Goal: Answer question/provide support: Share knowledge or assist other users

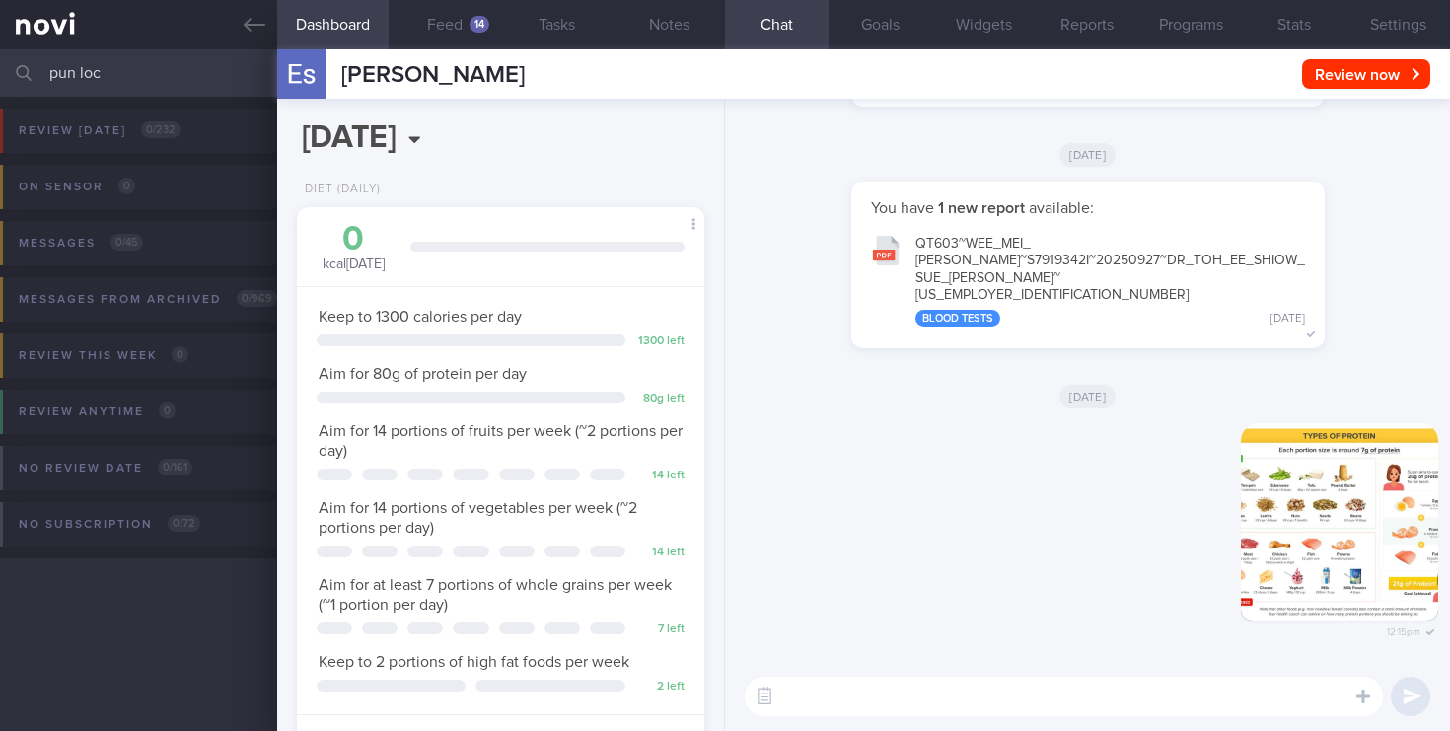
select select "9"
drag, startPoint x: 126, startPoint y: 81, endPoint x: 7, endPoint y: 52, distance: 122.7
click at [7, 52] on div "pun loc Assigned patients Assigned patients All active patients Archived patien…" at bounding box center [725, 72] width 1450 height 47
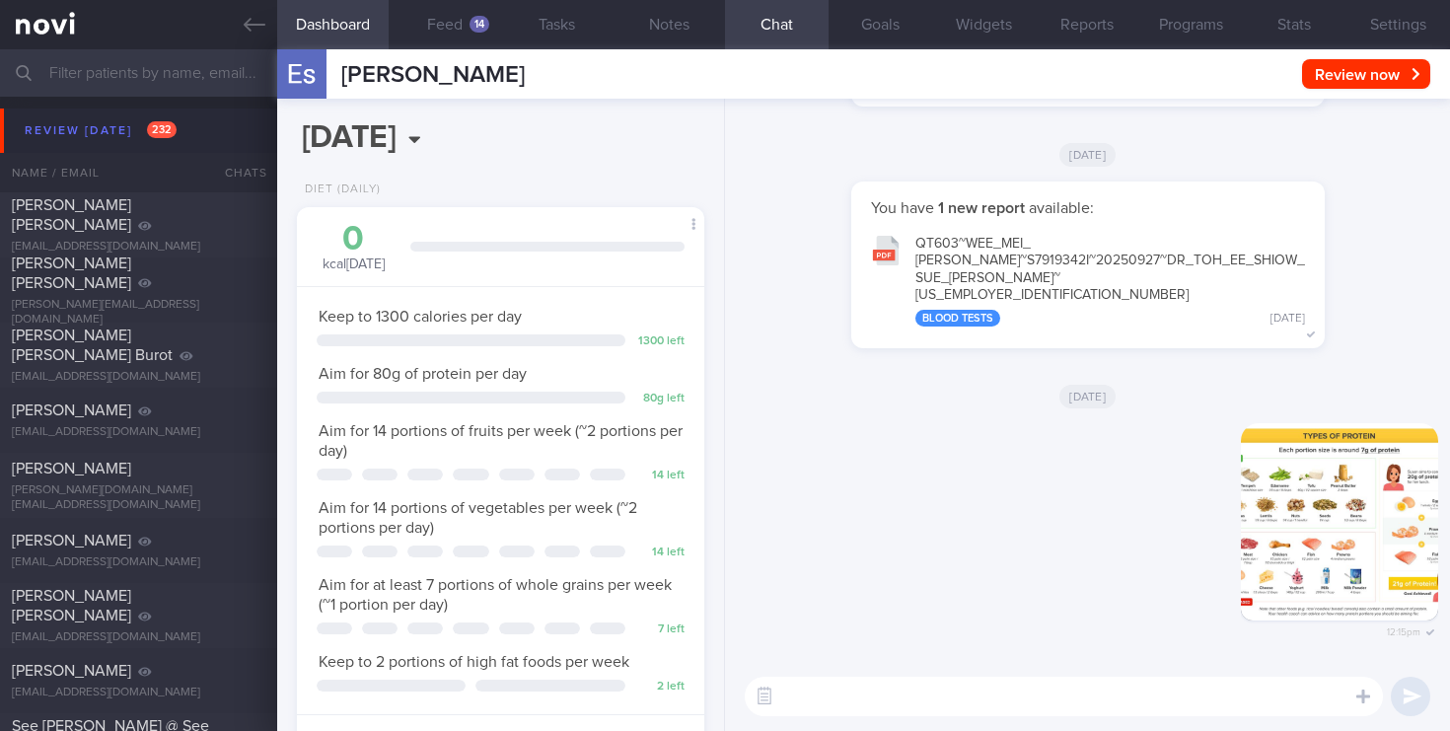
click at [116, 80] on input "text" at bounding box center [725, 72] width 1450 height 47
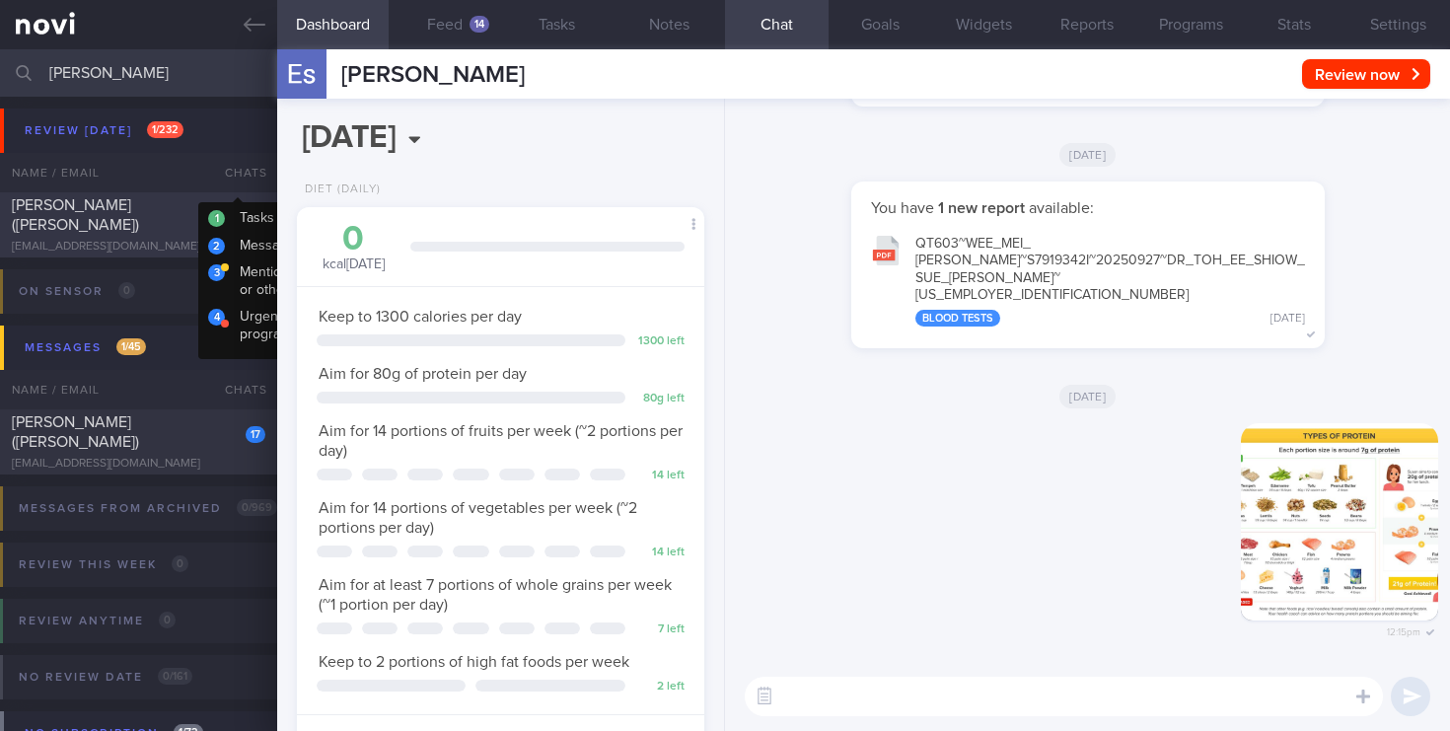
type input "[PERSON_NAME]"
click at [196, 240] on div "[EMAIL_ADDRESS][DOMAIN_NAME]" at bounding box center [138, 247] width 253 height 15
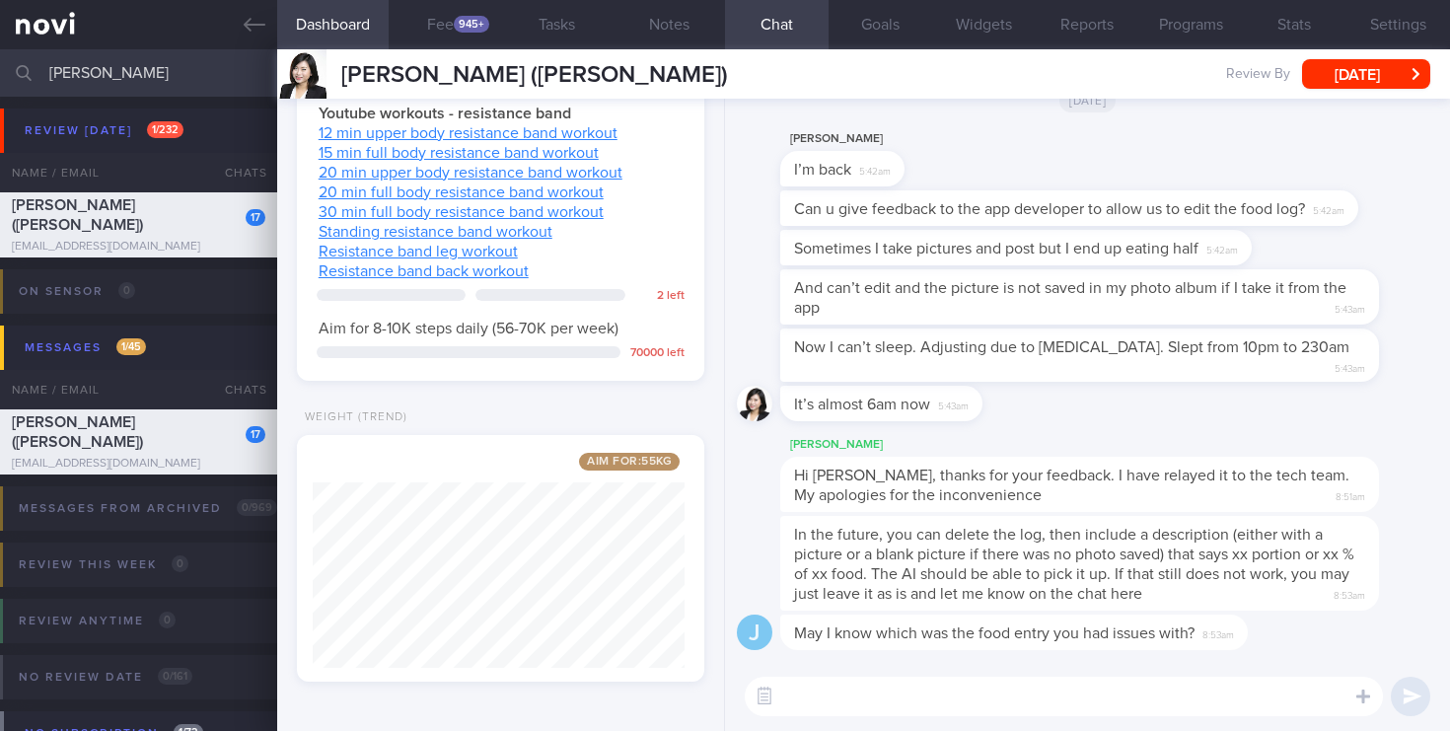
scroll to position [1731, 0]
drag, startPoint x: 126, startPoint y: 75, endPoint x: 0, endPoint y: 33, distance: 133.2
click at [0, 33] on div "Patients New Users Coaches [PERSON_NAME] Assigned patients Assigned patients Al…" at bounding box center [725, 365] width 1450 height 731
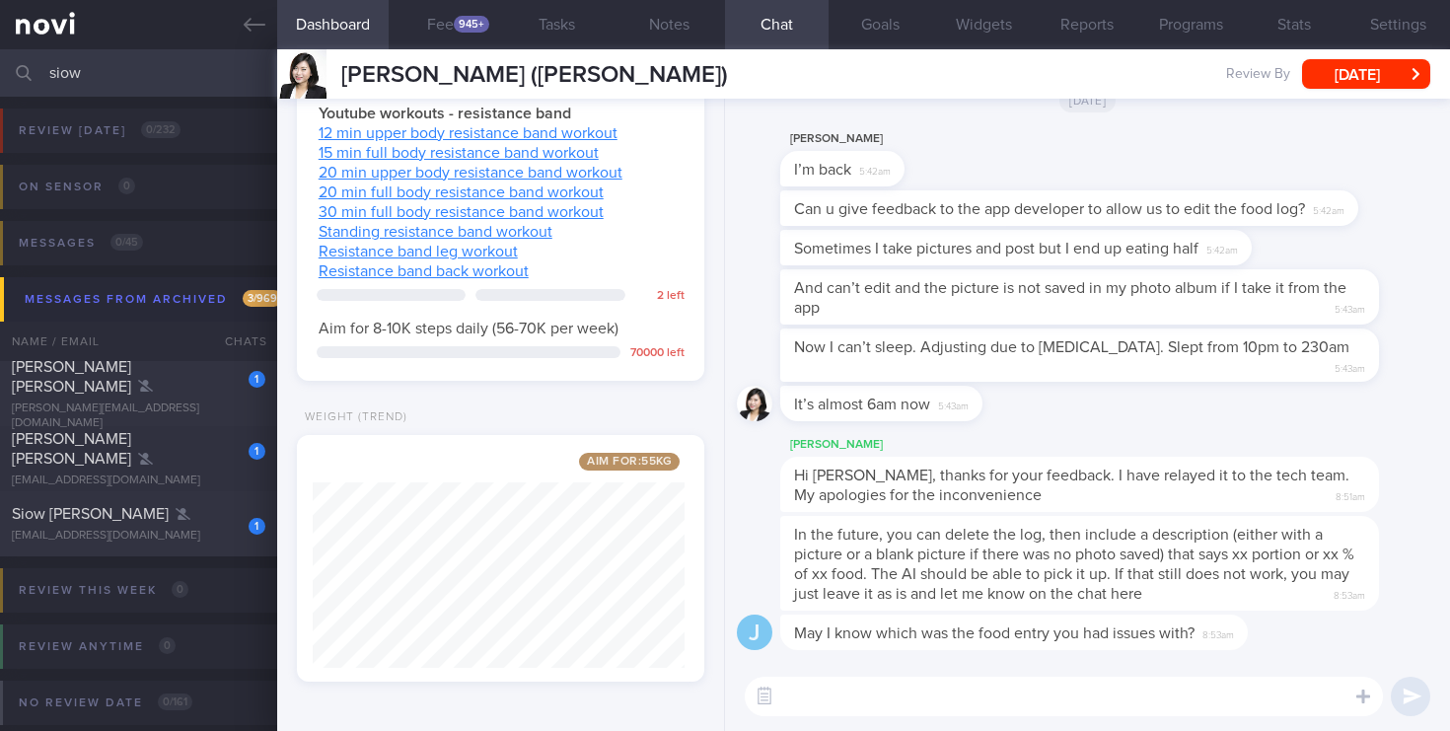
type input "siow"
click at [1012, 87] on div "[PERSON_NAME] ([PERSON_NAME]) [PERSON_NAME] ([PERSON_NAME]) [EMAIL_ADDRESS][DOM…" at bounding box center [863, 73] width 1172 height 49
drag, startPoint x: 110, startPoint y: 71, endPoint x: 0, endPoint y: 51, distance: 112.2
click at [0, 51] on input "siow" at bounding box center [725, 72] width 1450 height 47
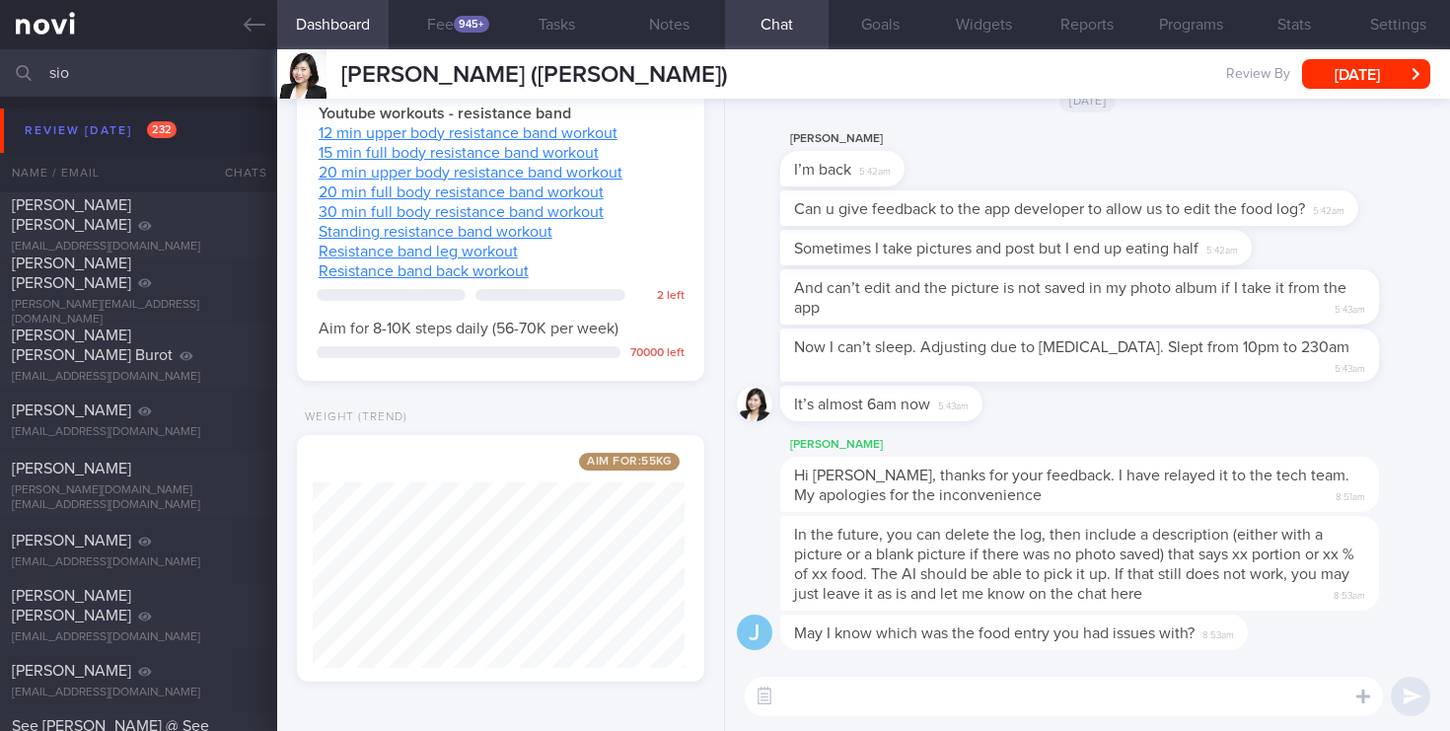
type input "siow"
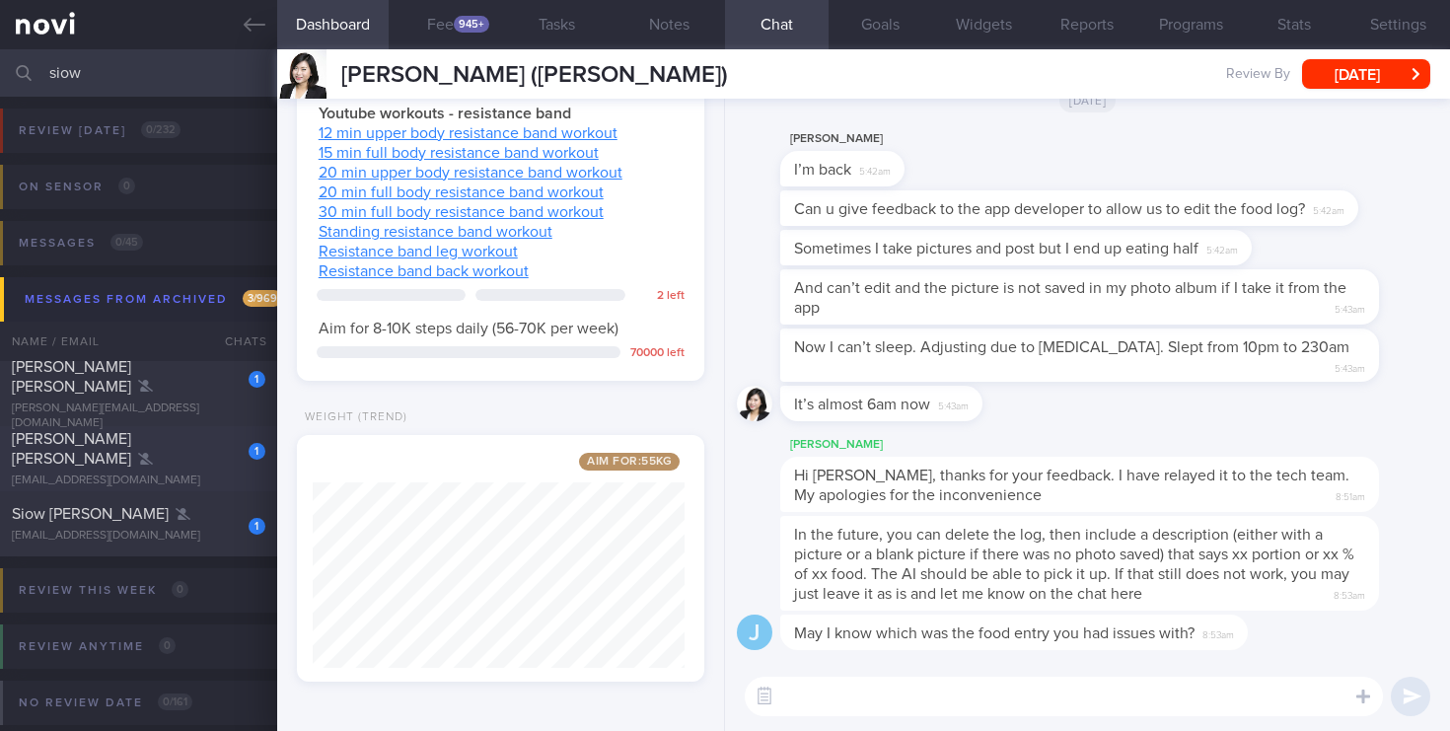
click at [131, 447] on span "[PERSON_NAME] [PERSON_NAME]" at bounding box center [71, 448] width 119 height 35
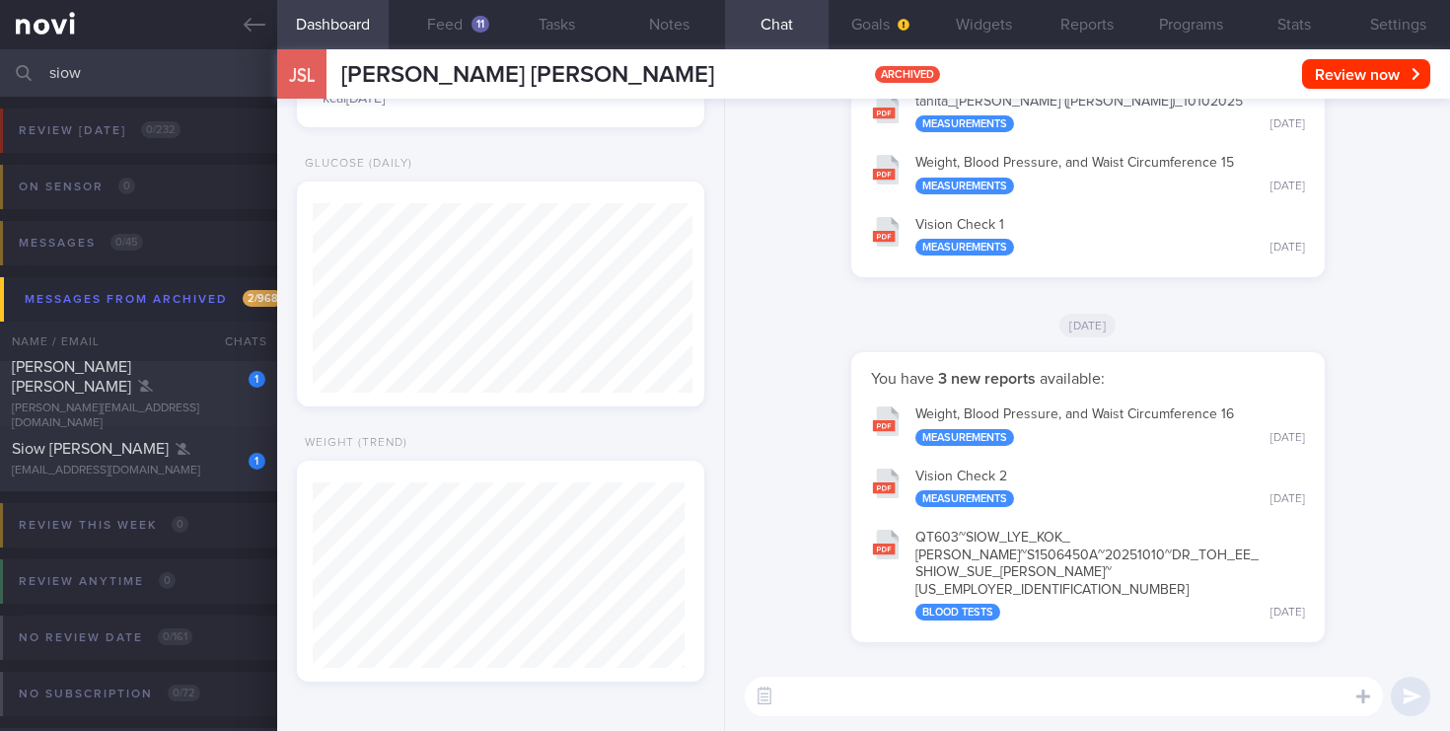
scroll to position [189, 380]
click at [464, 29] on button "Feed 11" at bounding box center [445, 24] width 112 height 49
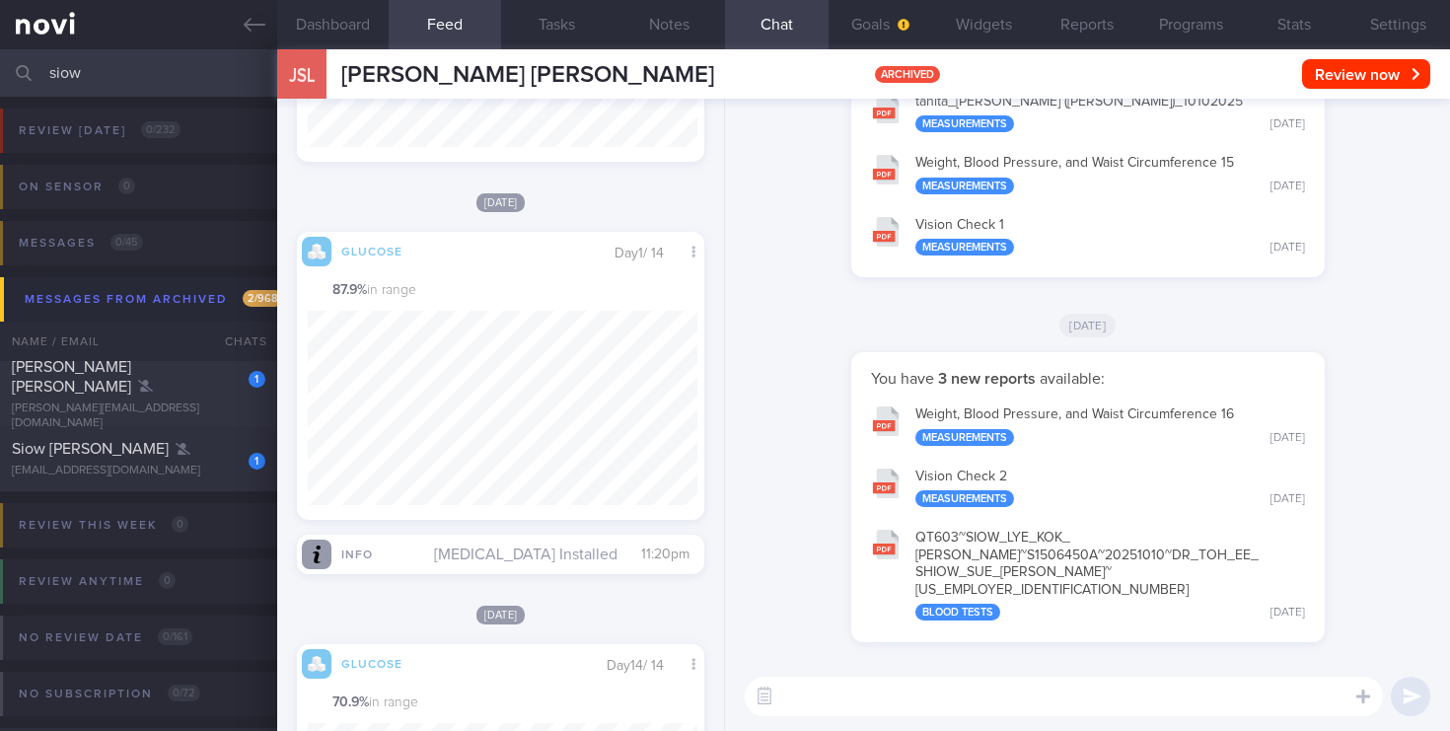
scroll to position [985823, 985693]
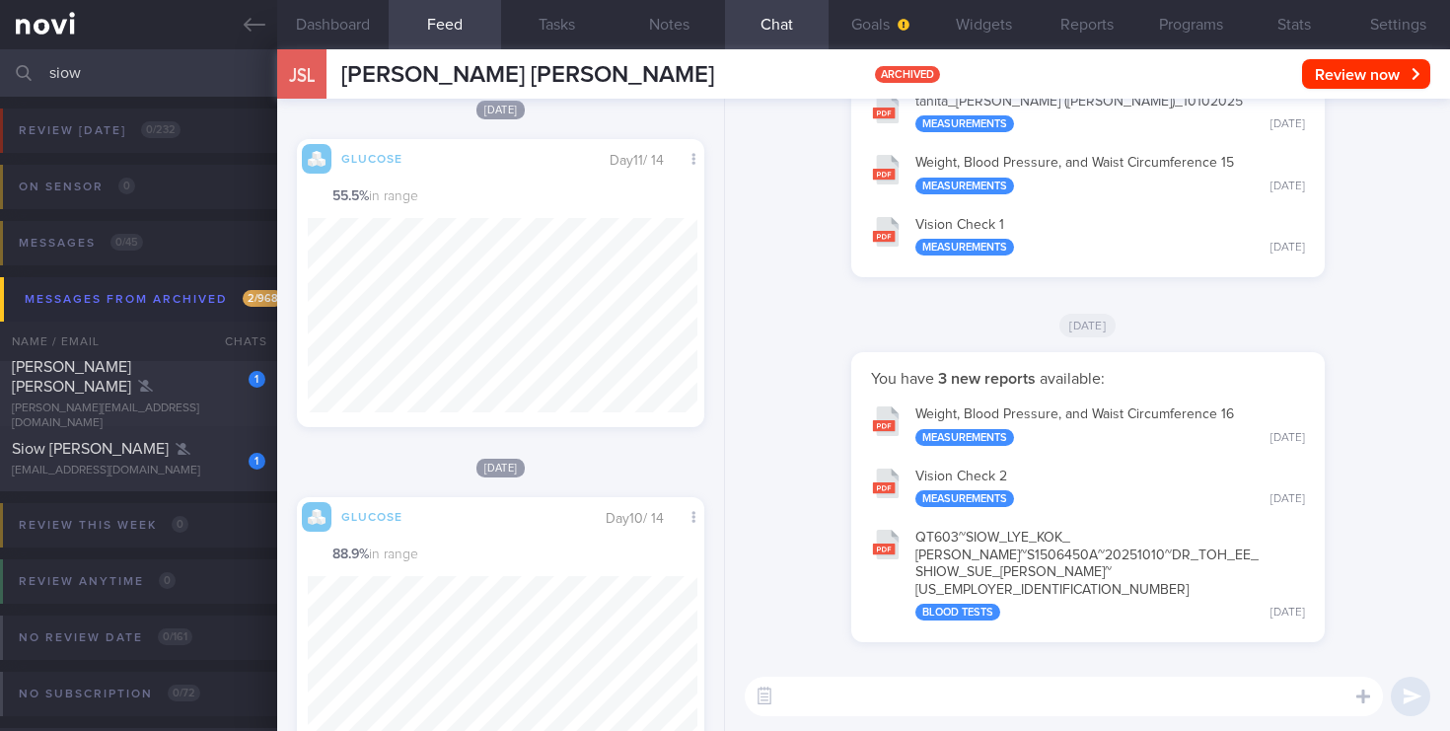
drag, startPoint x: 111, startPoint y: 65, endPoint x: 0, endPoint y: -35, distance: 150.1
click at [0, 0] on html "You are offline! Some functionality will be unavailable Patients New Users Coac…" at bounding box center [725, 365] width 1450 height 731
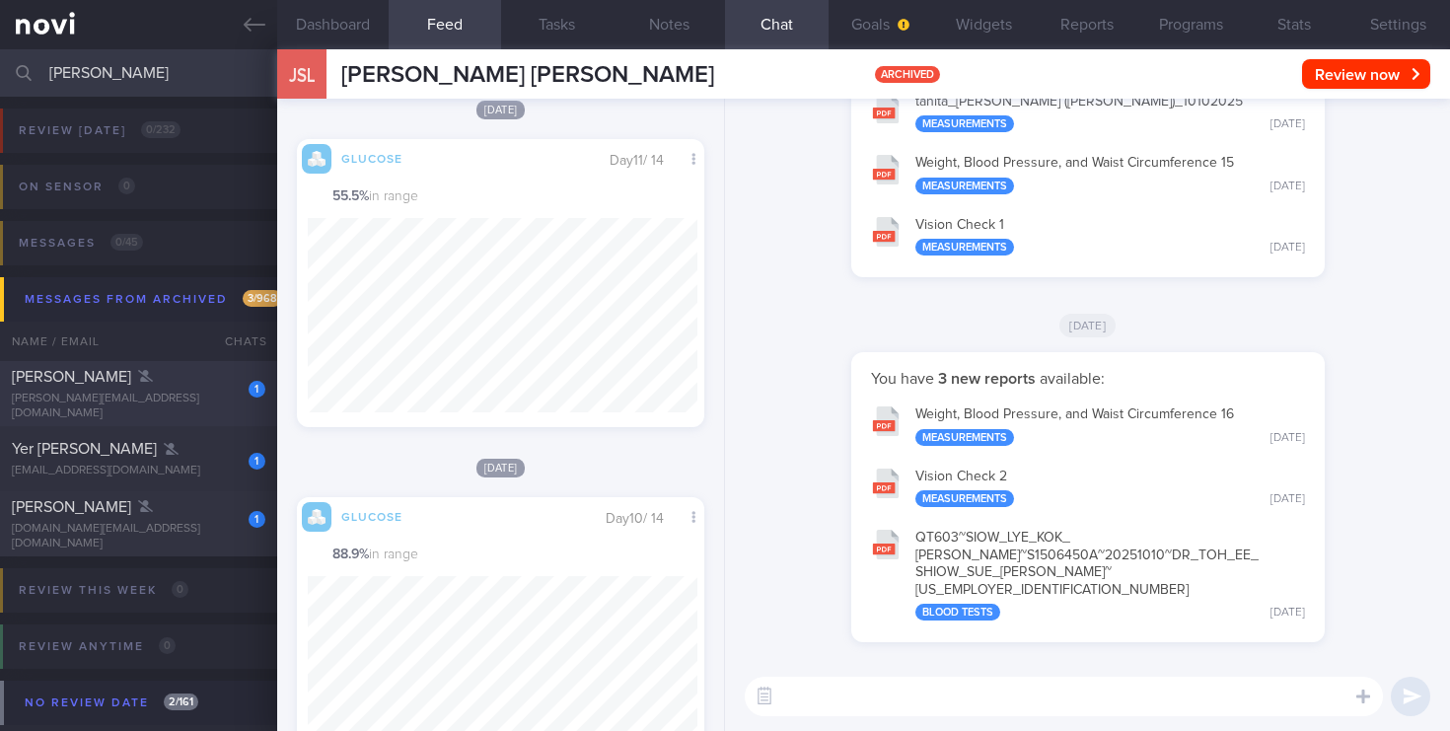
click at [128, 401] on div "[PERSON_NAME][EMAIL_ADDRESS][DOMAIN_NAME]" at bounding box center [138, 406] width 253 height 30
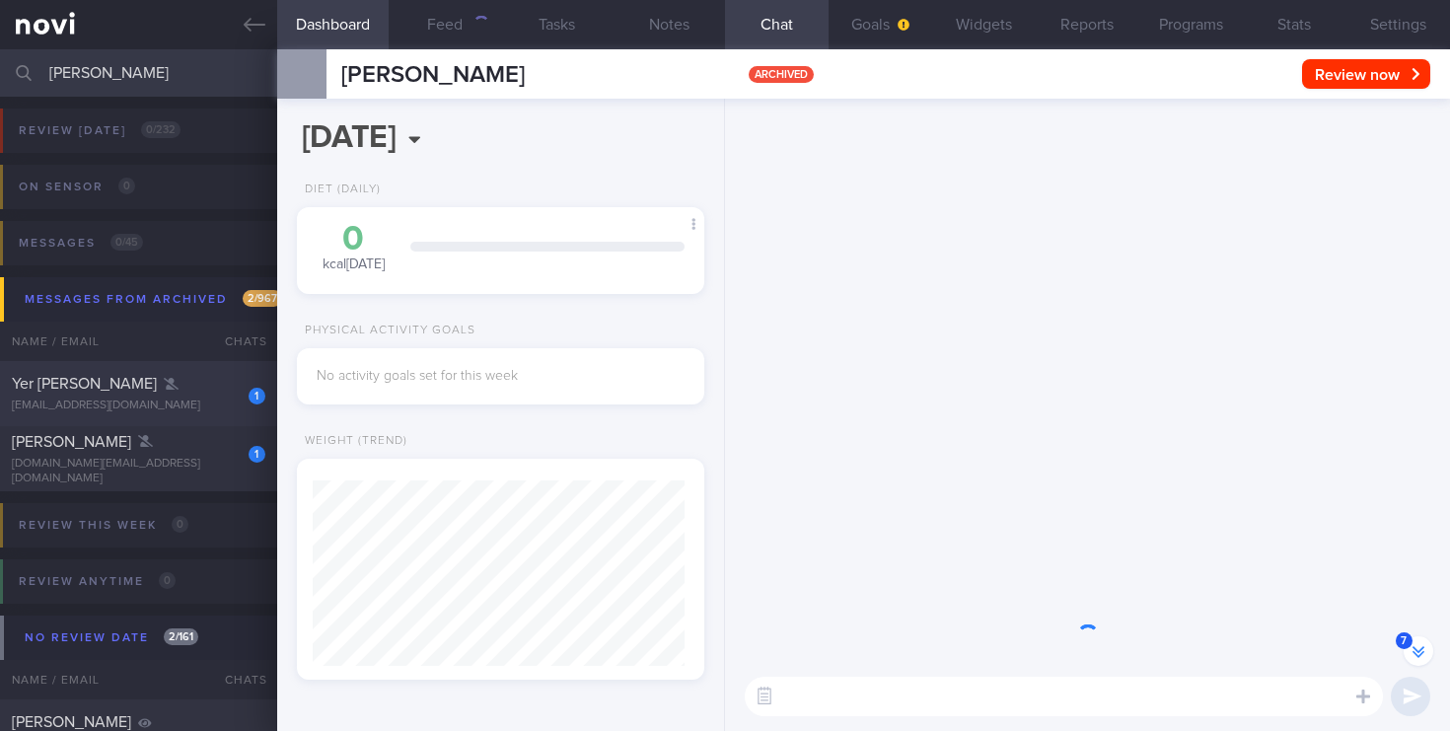
scroll to position [185, 372]
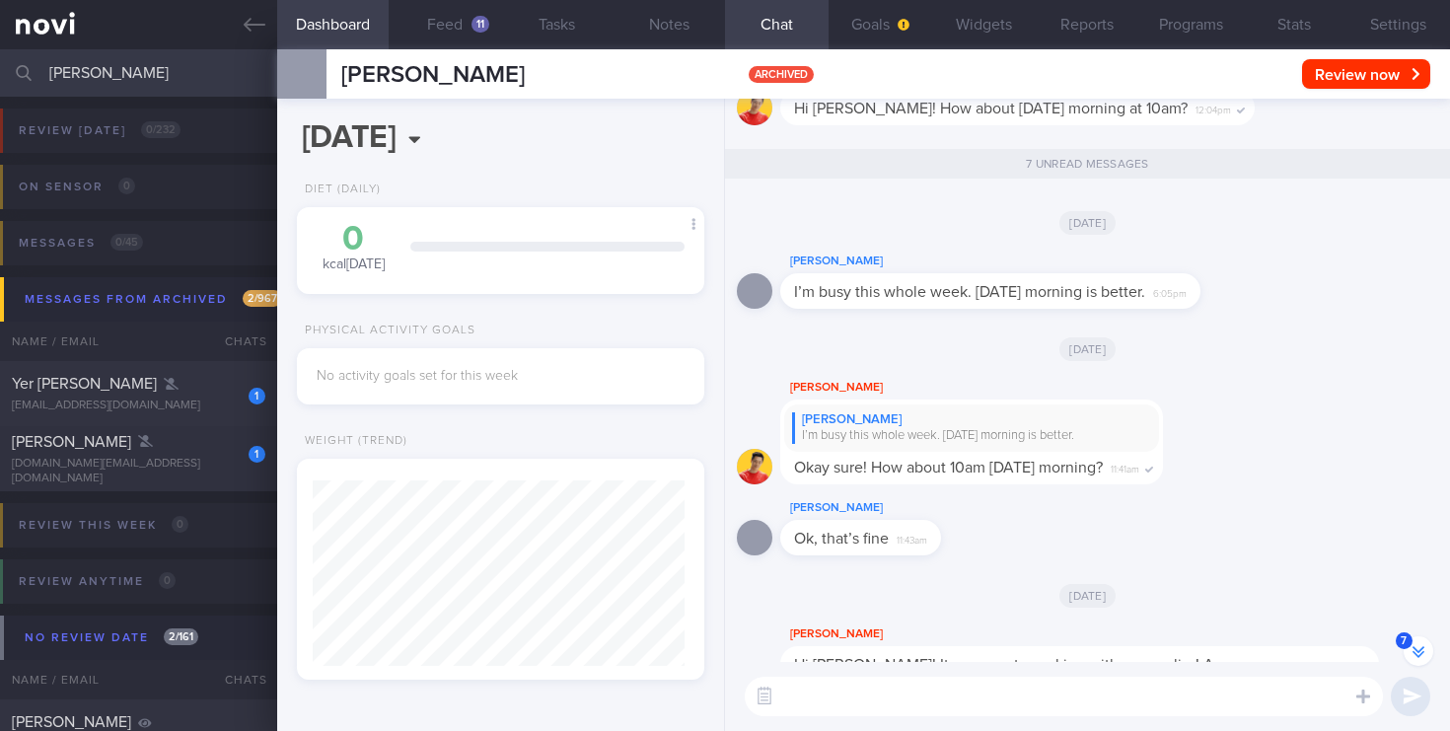
click at [806, 698] on textarea at bounding box center [1063, 695] width 638 height 39
click at [803, 692] on textarea at bounding box center [1063, 695] width 638 height 39
click at [137, 72] on input "[PERSON_NAME]" at bounding box center [725, 72] width 1450 height 47
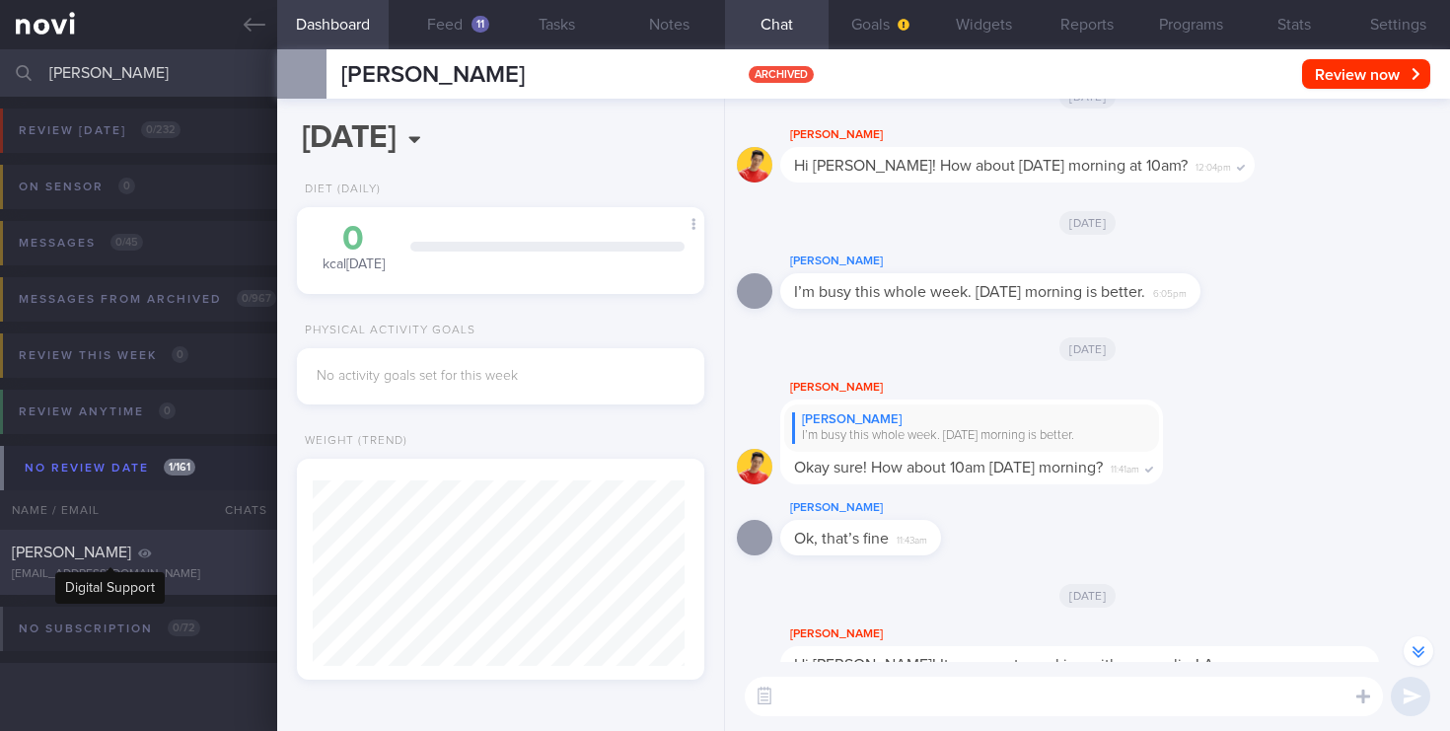
type input "[PERSON_NAME]"
click at [131, 560] on div "[PERSON_NAME]" at bounding box center [136, 552] width 248 height 20
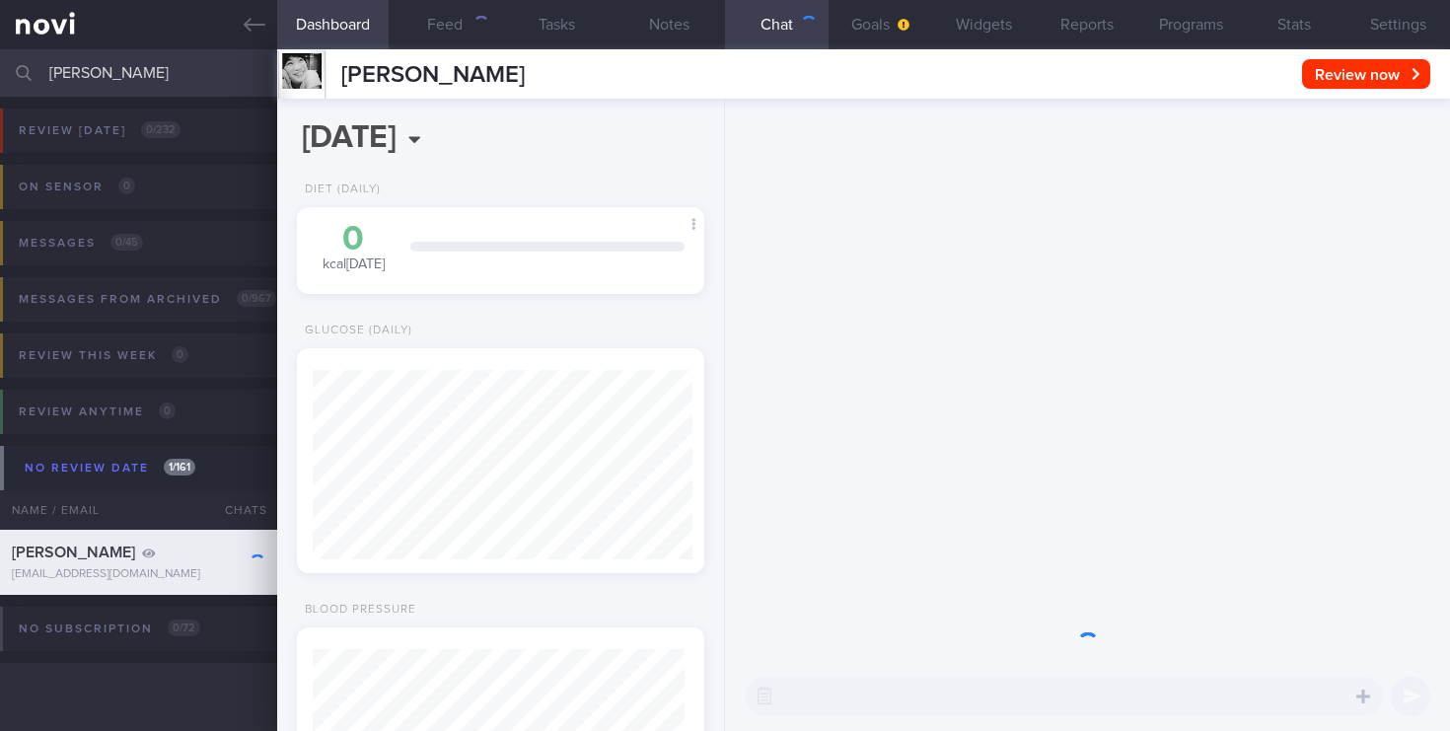
scroll to position [214, 372]
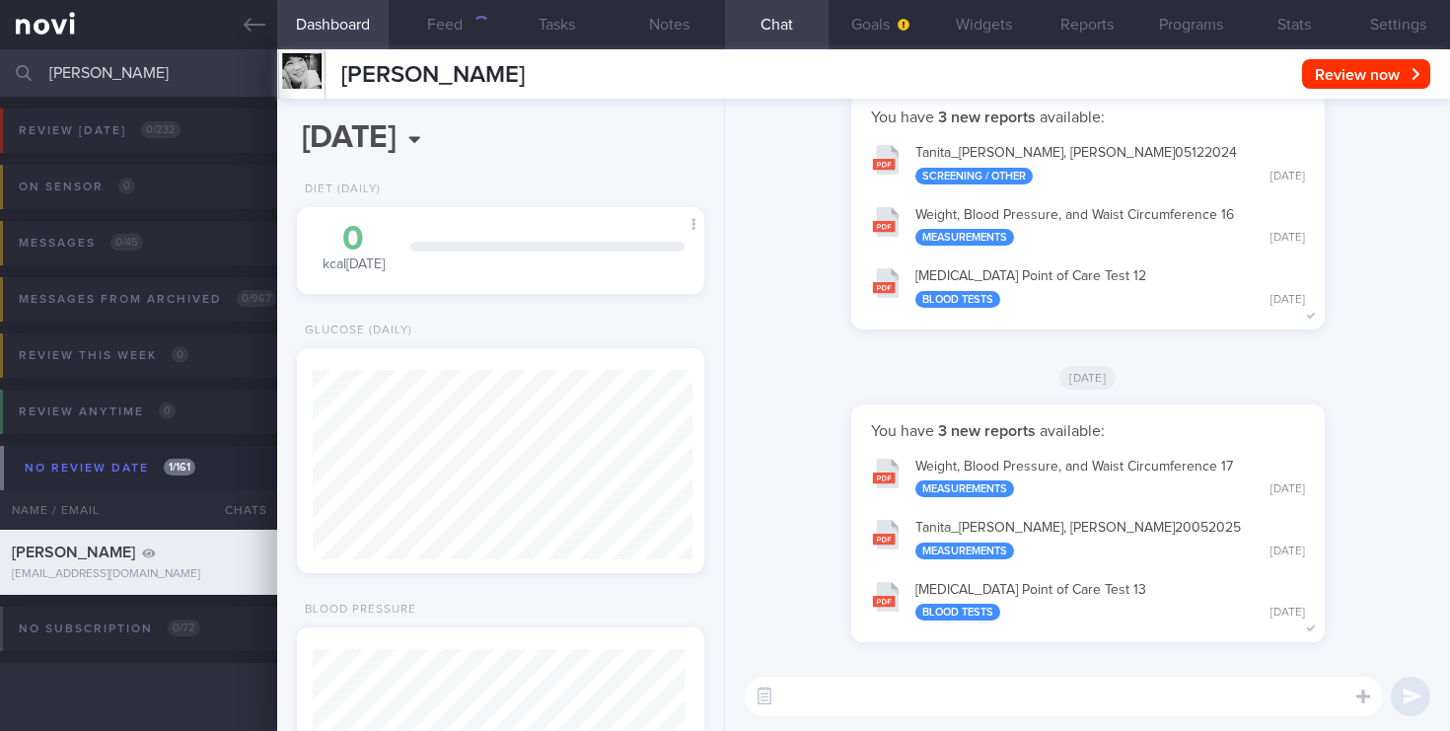
click at [825, 687] on textarea at bounding box center [1063, 695] width 638 height 39
paste textarea "[URL][DOMAIN_NAME][PERSON_NAME]"
type textarea "[URL][DOMAIN_NAME][PERSON_NAME]"
click at [1422, 688] on button "submit" at bounding box center [1409, 695] width 39 height 39
